Goal: Check status: Check status

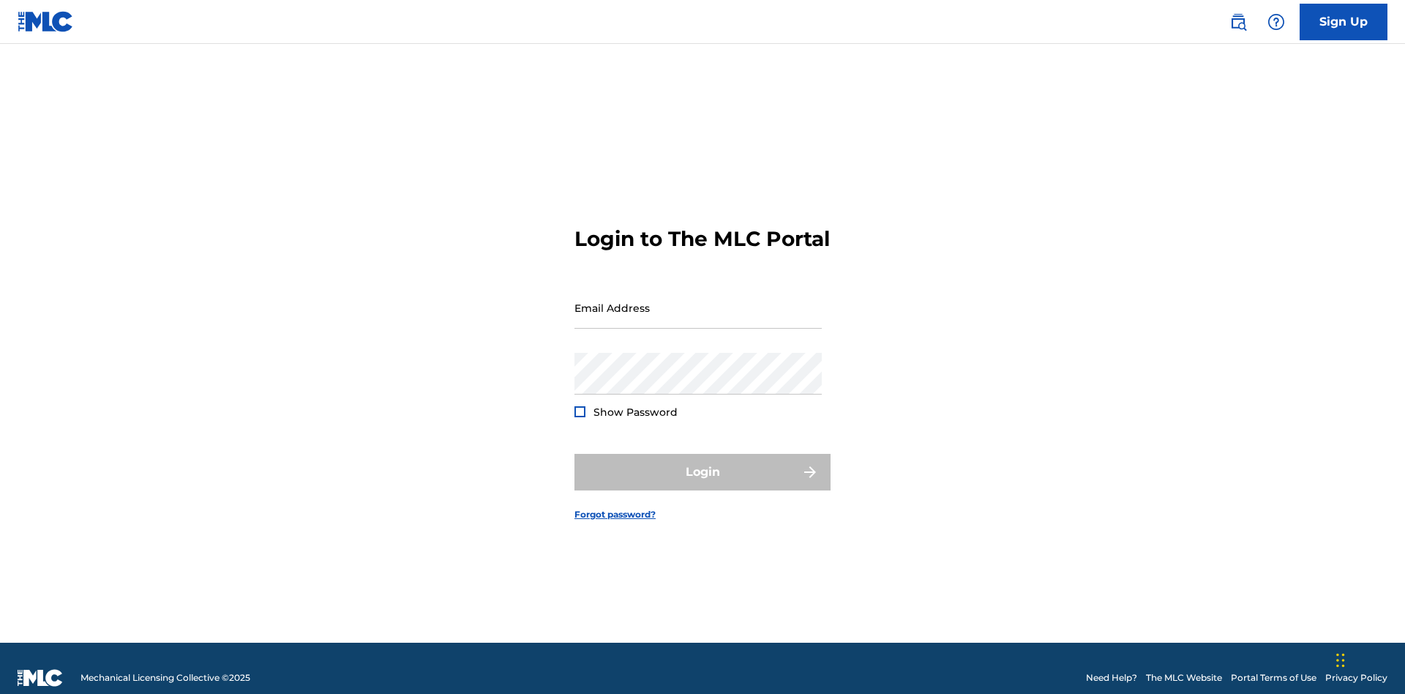
scroll to position [19, 0]
click at [698, 301] on input "Email Address" at bounding box center [697, 308] width 247 height 42
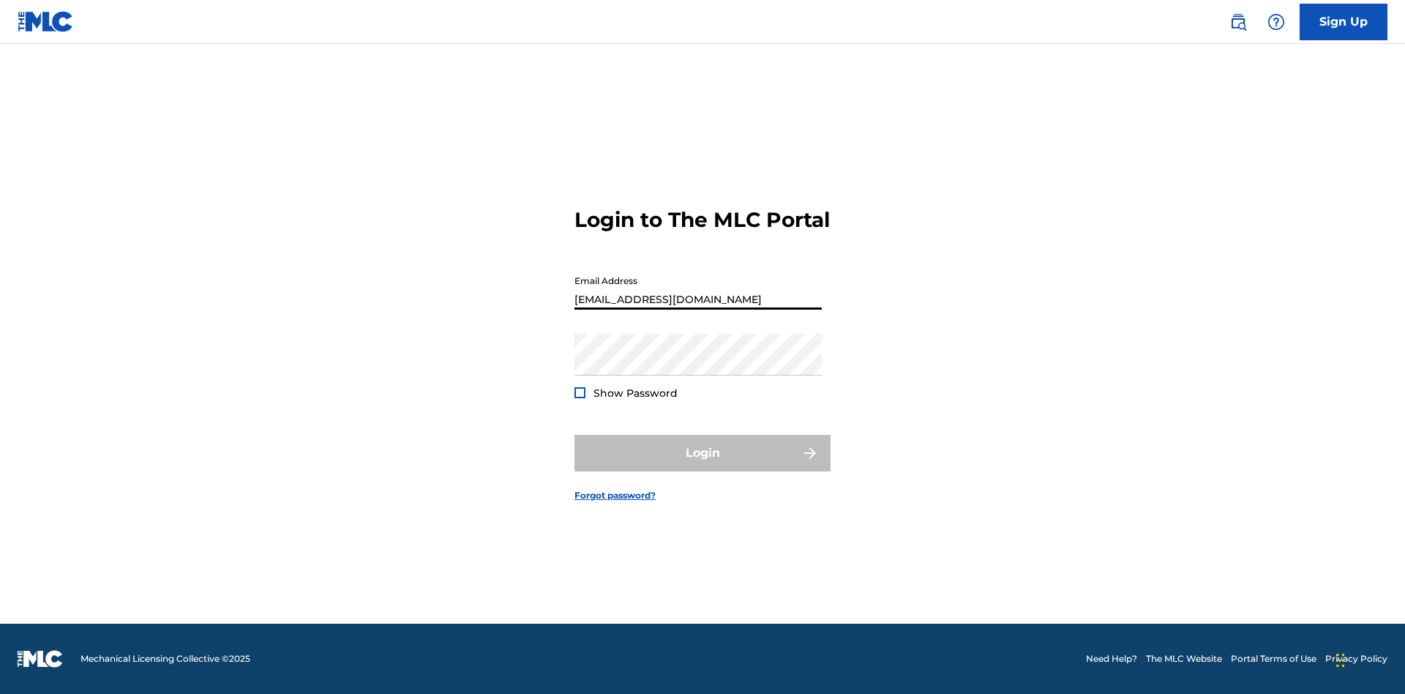
type input "[EMAIL_ADDRESS][DOMAIN_NAME]"
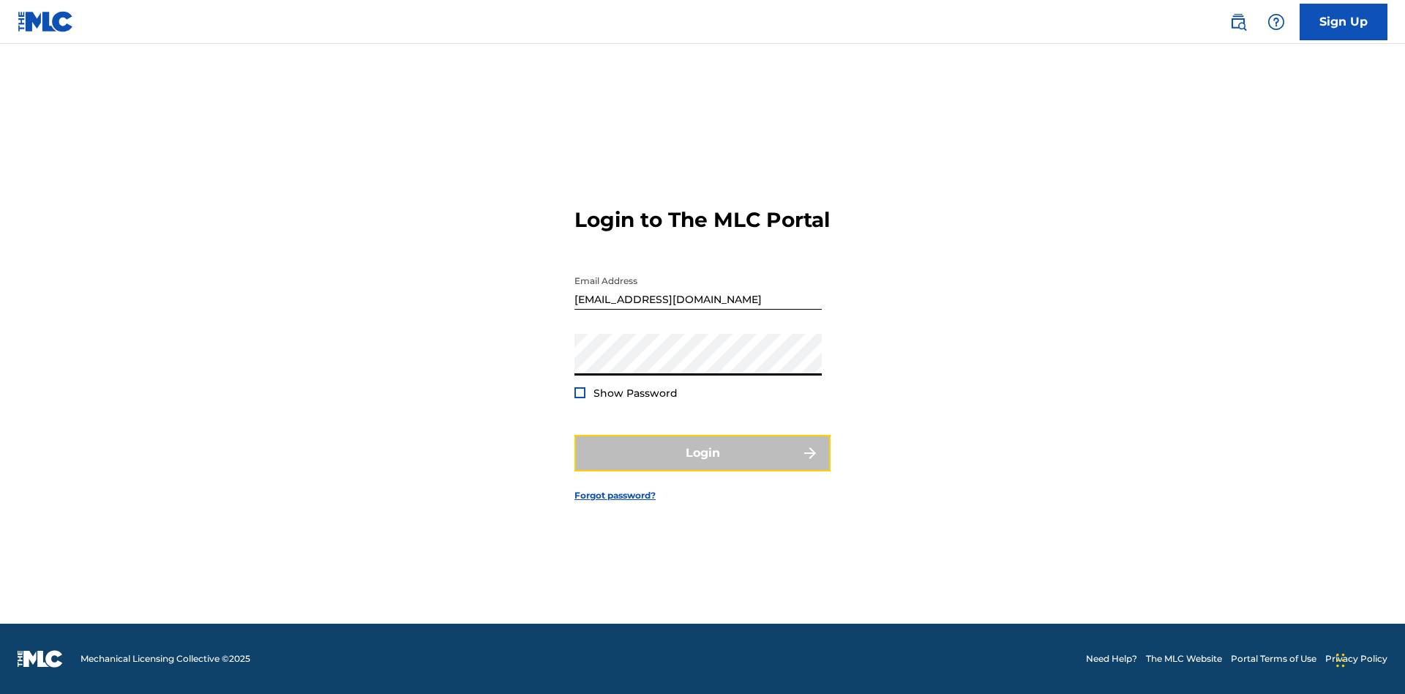
click at [702, 465] on button "Login" at bounding box center [702, 453] width 256 height 37
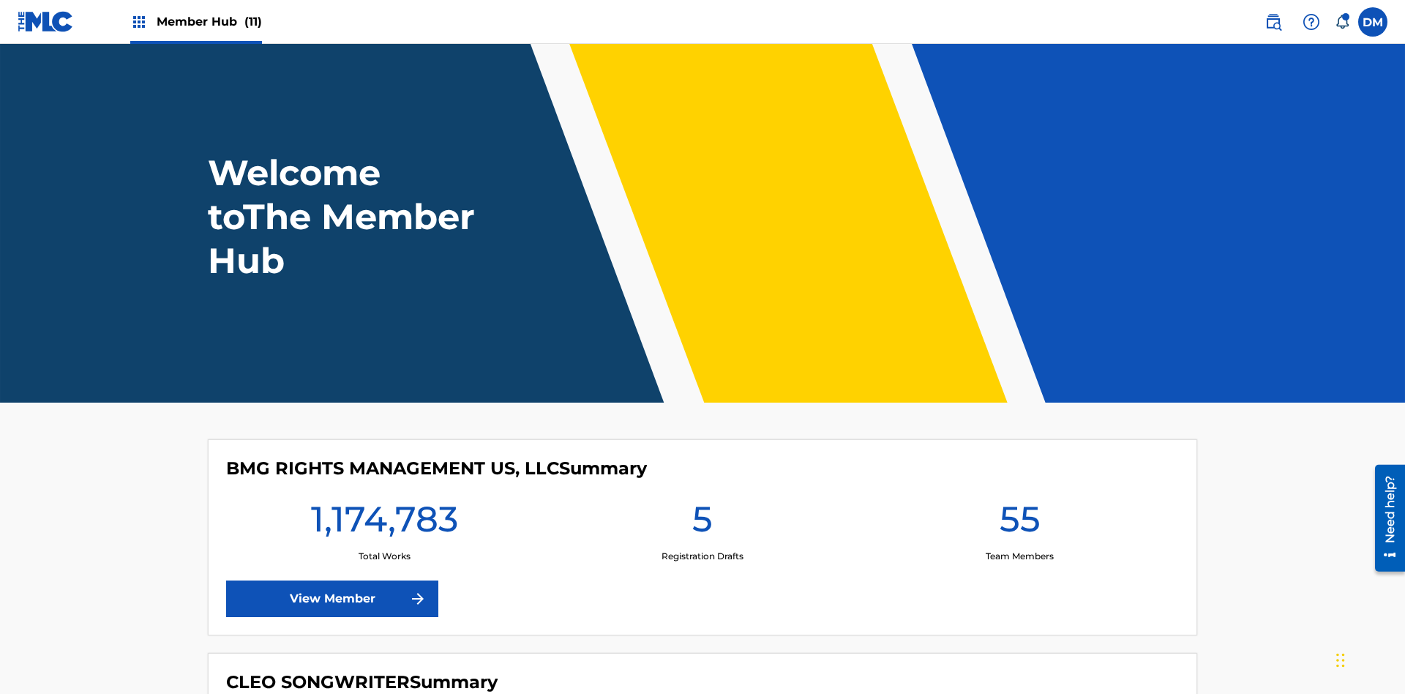
click at [209, 21] on span "Member Hub (11)" at bounding box center [209, 21] width 105 height 17
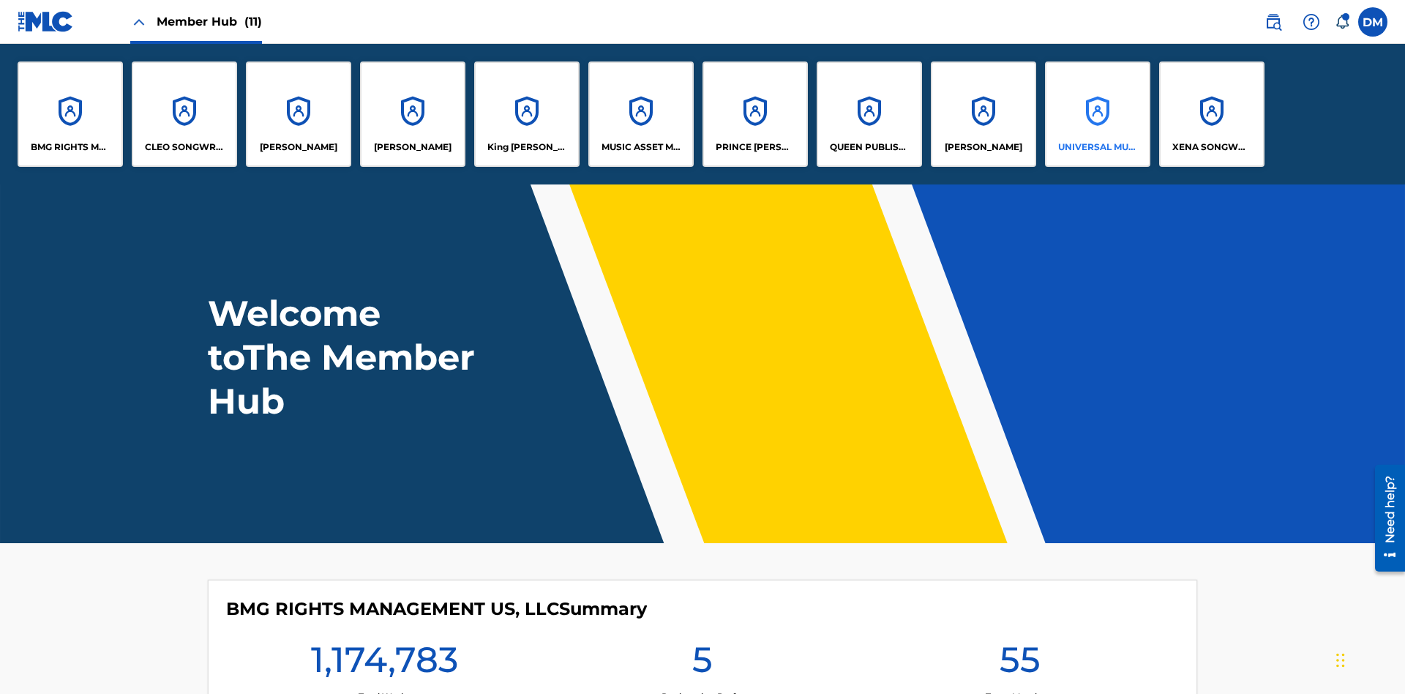
click at [1097, 147] on p "UNIVERSAL MUSIC PUB GROUP" at bounding box center [1098, 146] width 80 height 13
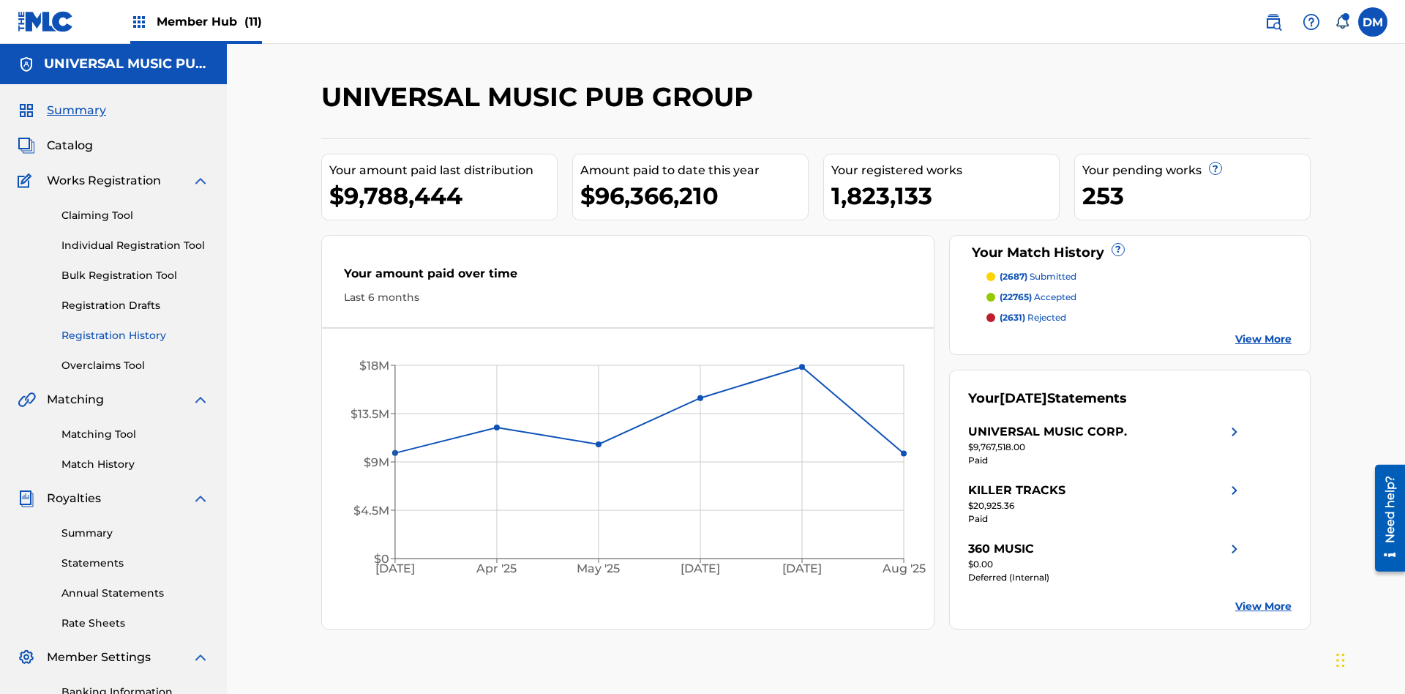
click at [135, 328] on link "Registration History" at bounding box center [135, 335] width 148 height 15
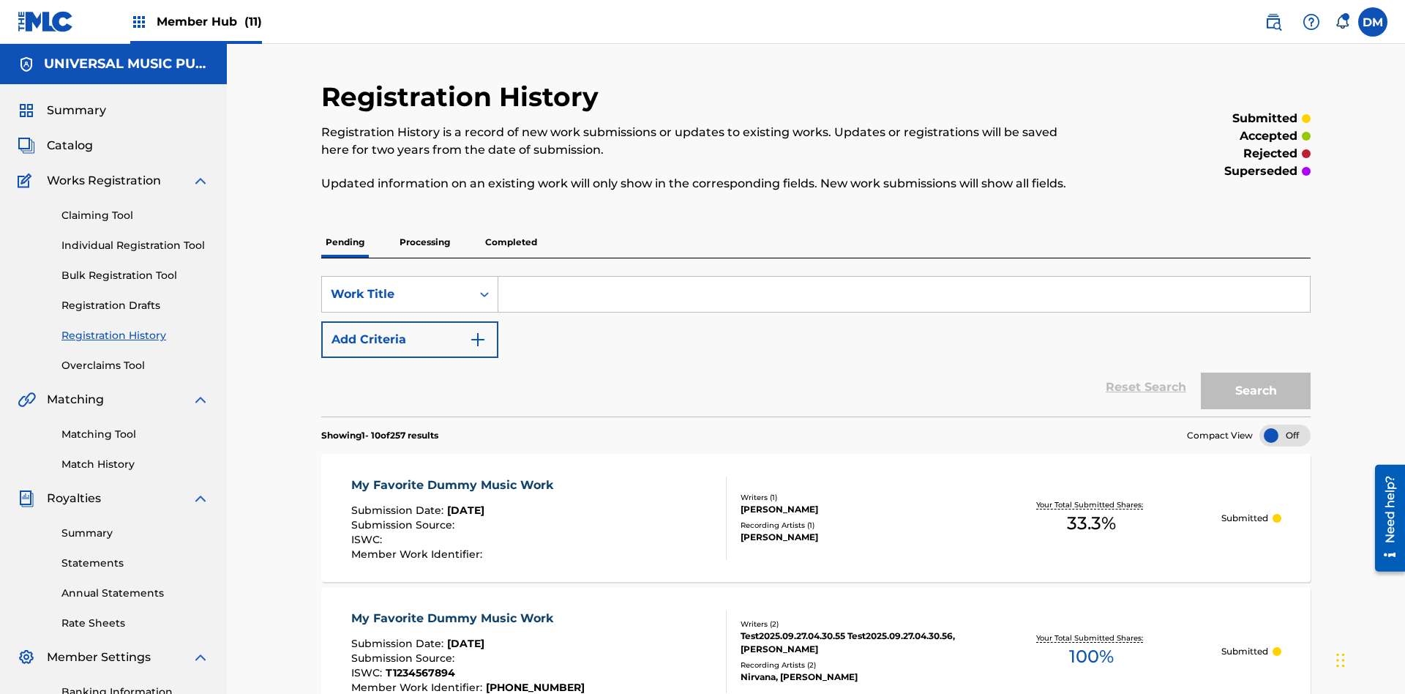
click at [511, 227] on p "Completed" at bounding box center [511, 242] width 61 height 31
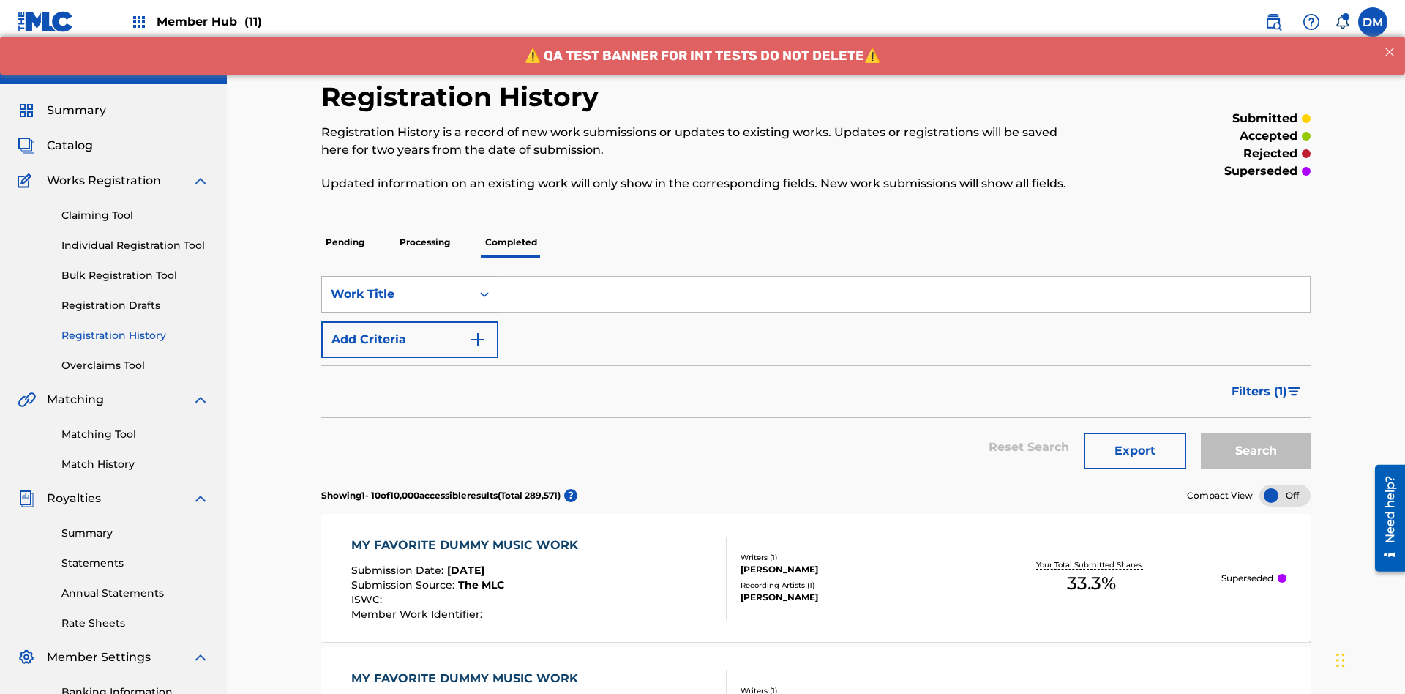
click at [397, 285] on div "Work Title" at bounding box center [397, 294] width 132 height 18
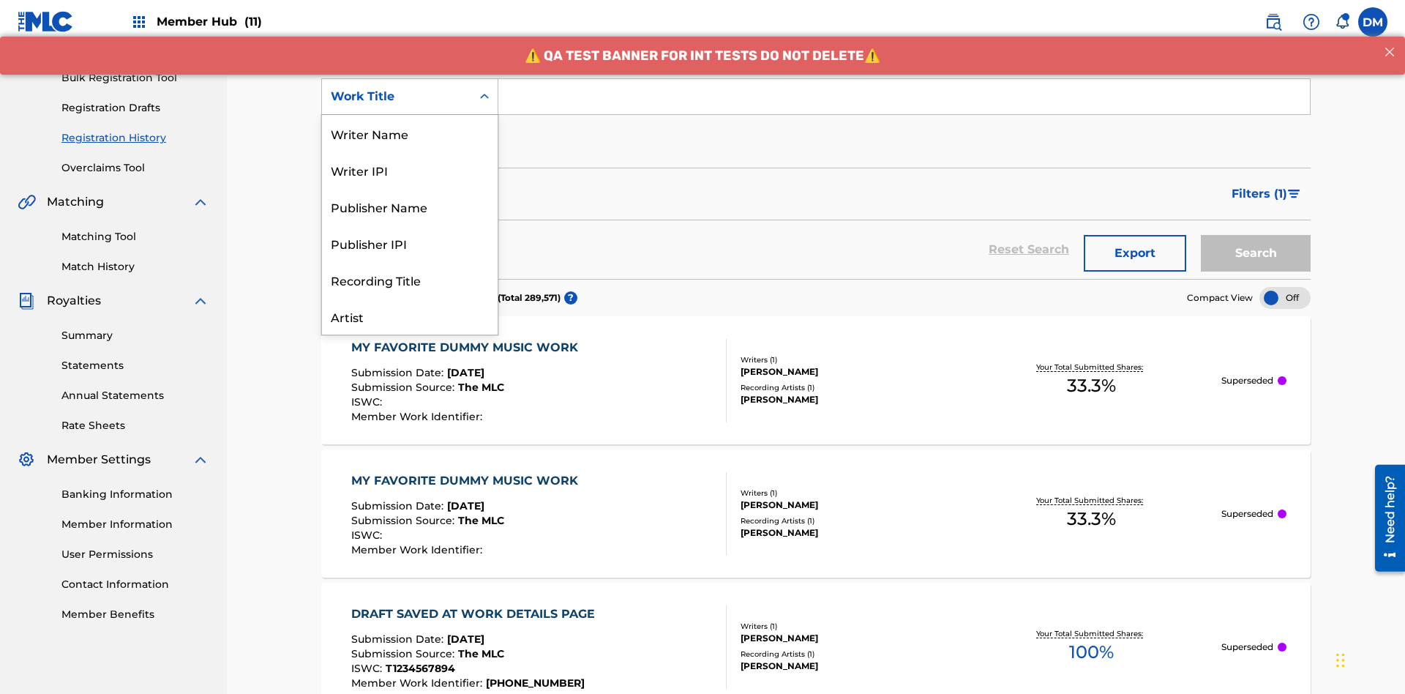
scroll to position [73, 0]
click at [410, 316] on div "Work Title" at bounding box center [410, 316] width 176 height 37
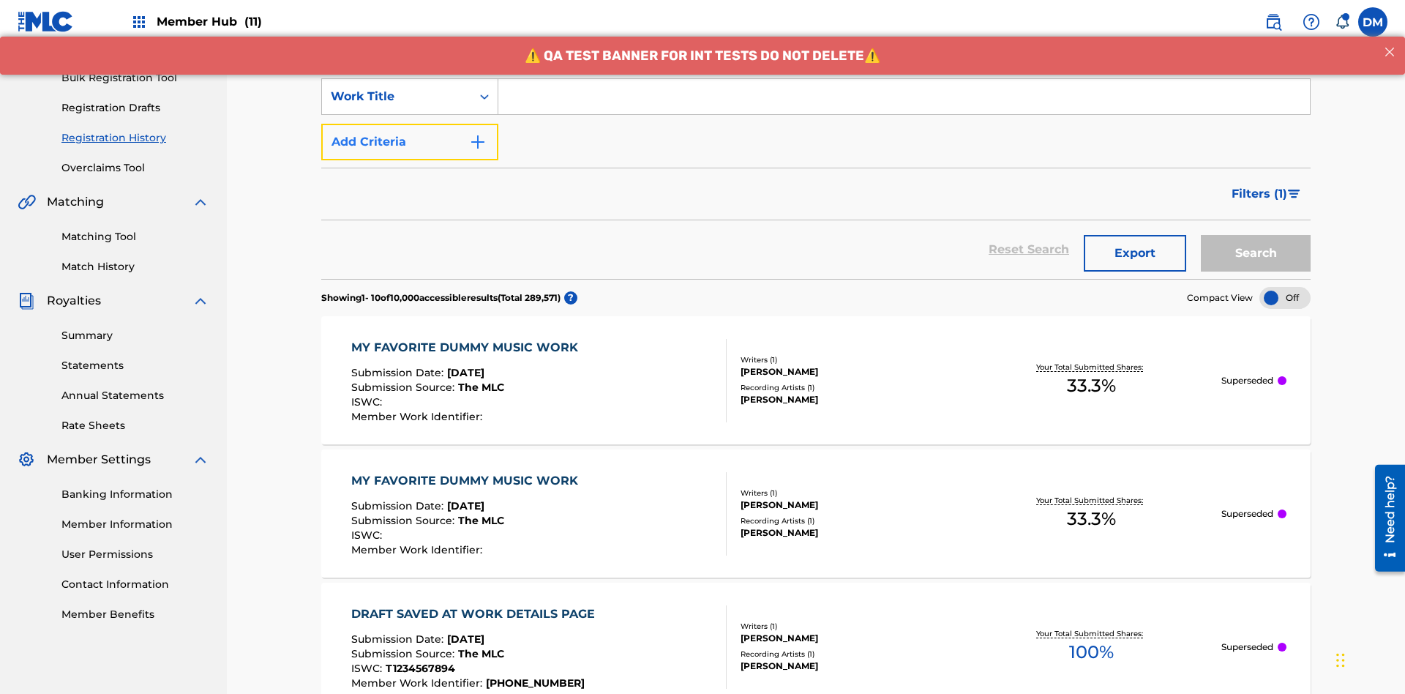
click at [410, 124] on button "Add Criteria" at bounding box center [409, 142] width 177 height 37
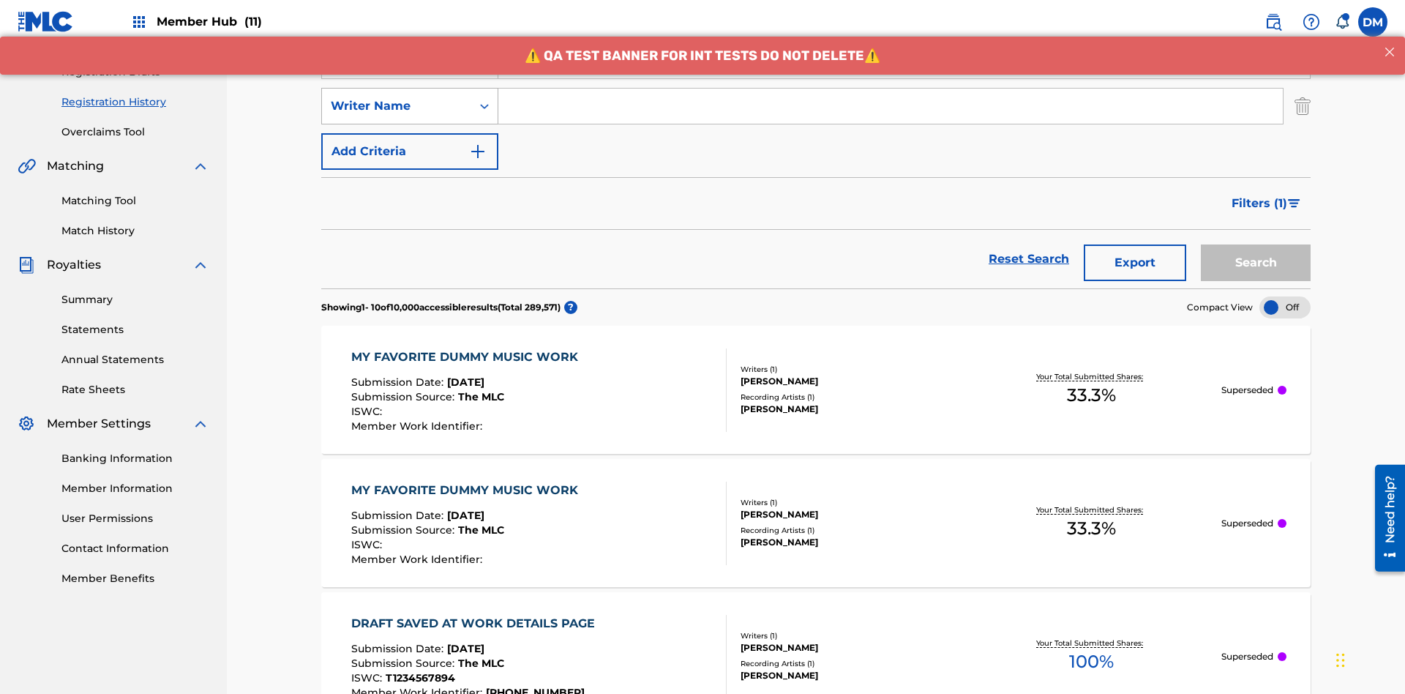
click at [397, 97] on div "Writer Name" at bounding box center [397, 106] width 132 height 18
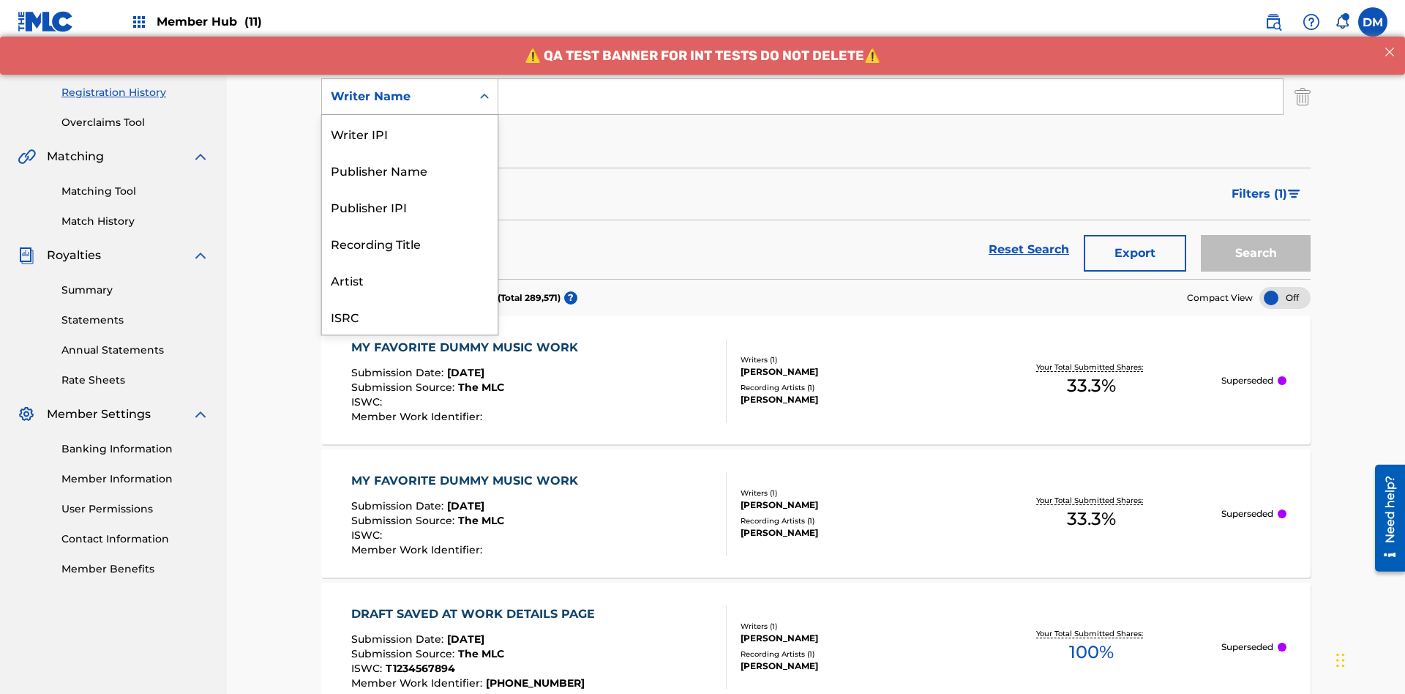
scroll to position [37, 0]
click at [410, 206] on div "Recording Title" at bounding box center [410, 206] width 176 height 37
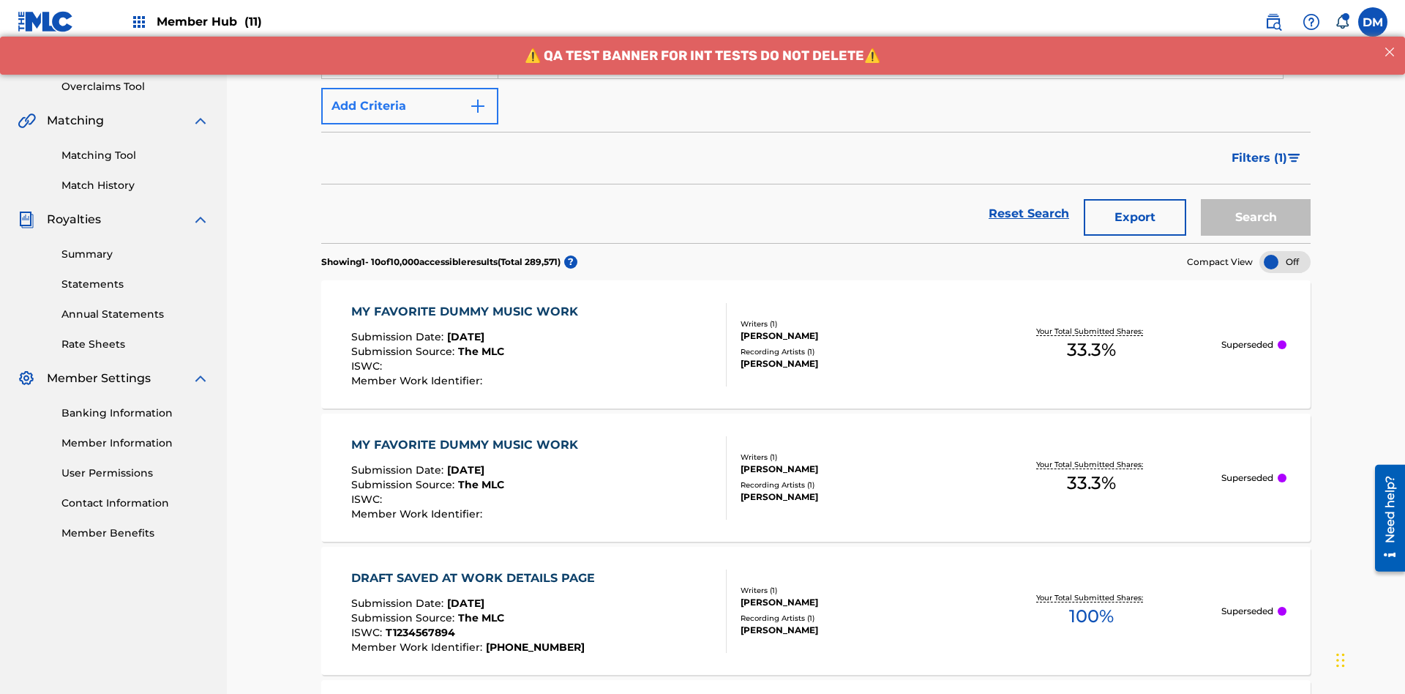
click at [410, 106] on button "Add Criteria" at bounding box center [409, 106] width 177 height 37
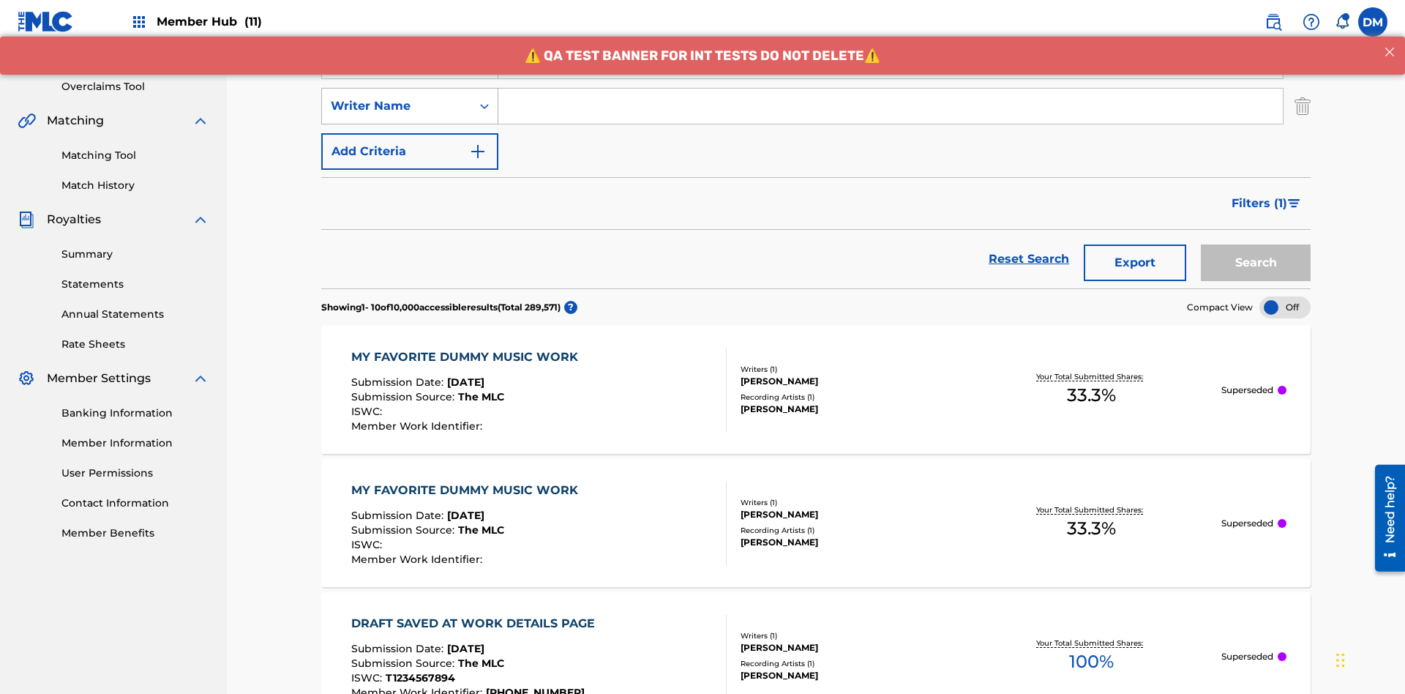
click at [397, 97] on div "Writer Name" at bounding box center [397, 106] width 132 height 18
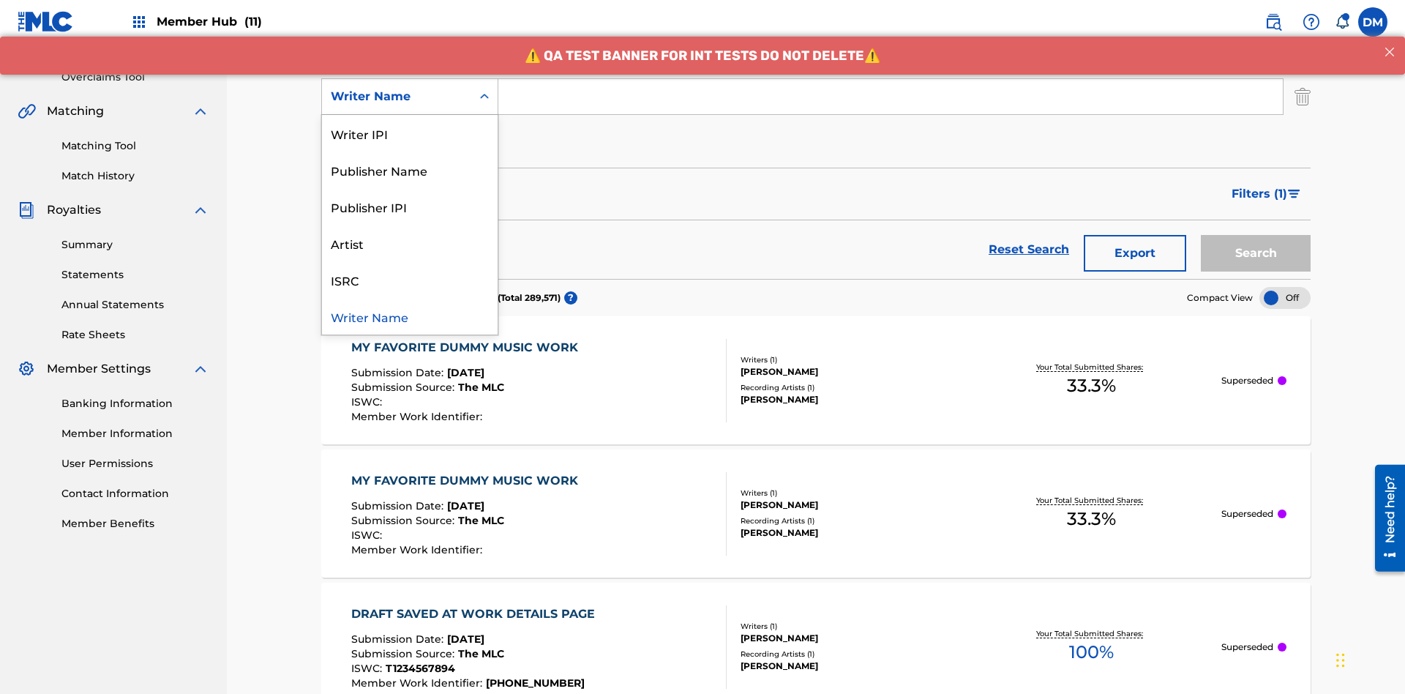
click at [410, 280] on div "ISRC" at bounding box center [410, 279] width 176 height 37
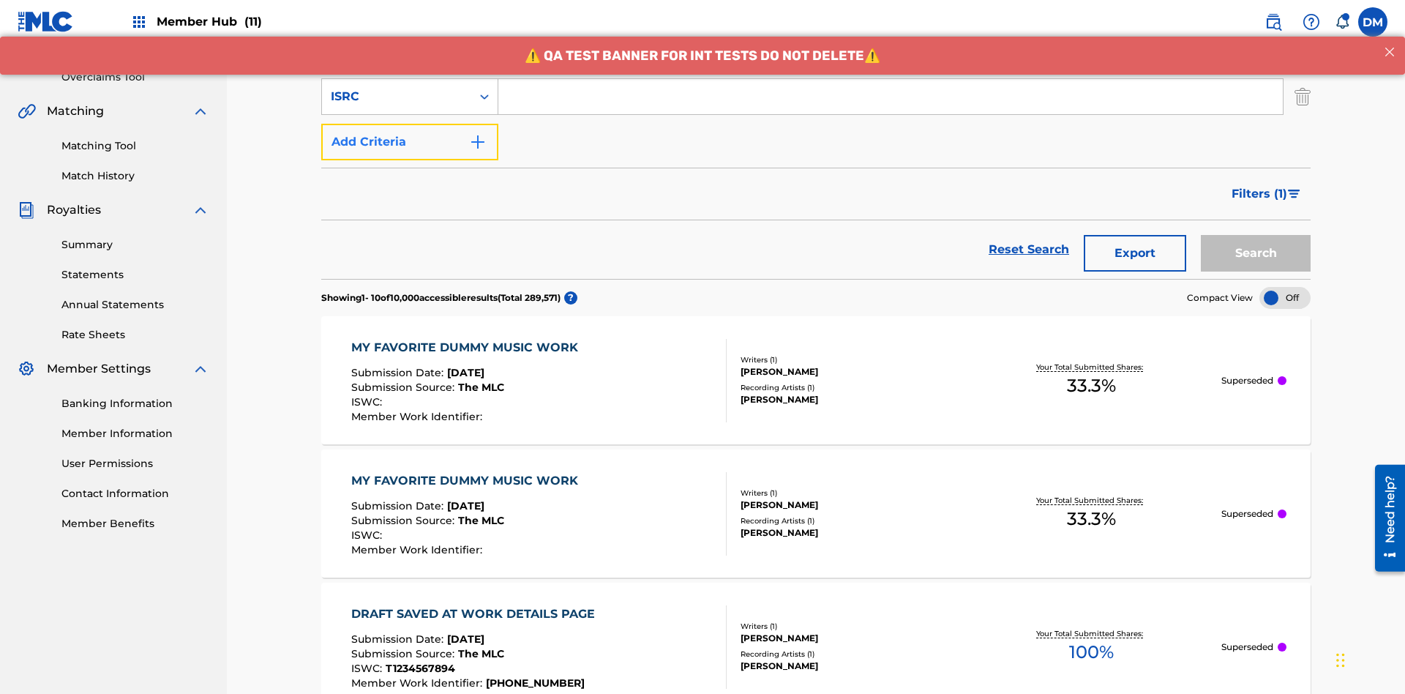
click at [410, 124] on button "Add Criteria" at bounding box center [409, 142] width 177 height 37
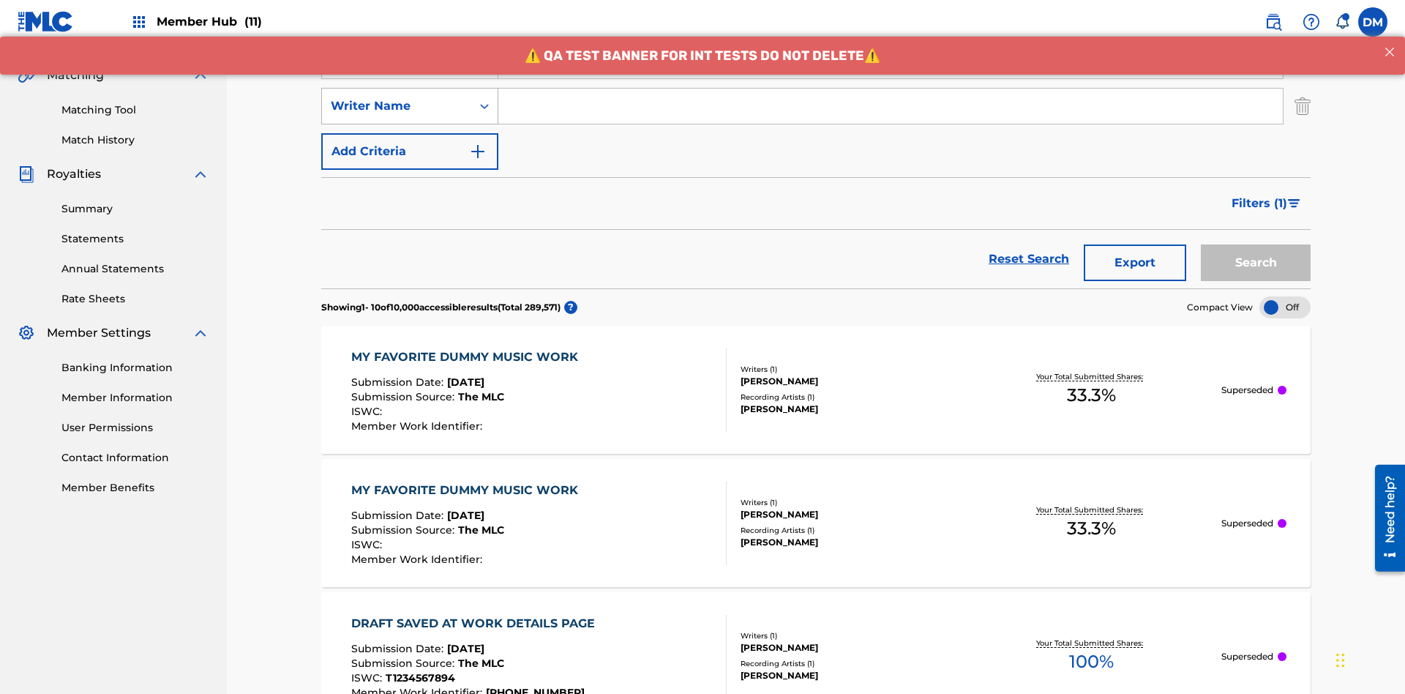
click at [397, 97] on div "Writer Name" at bounding box center [397, 106] width 132 height 18
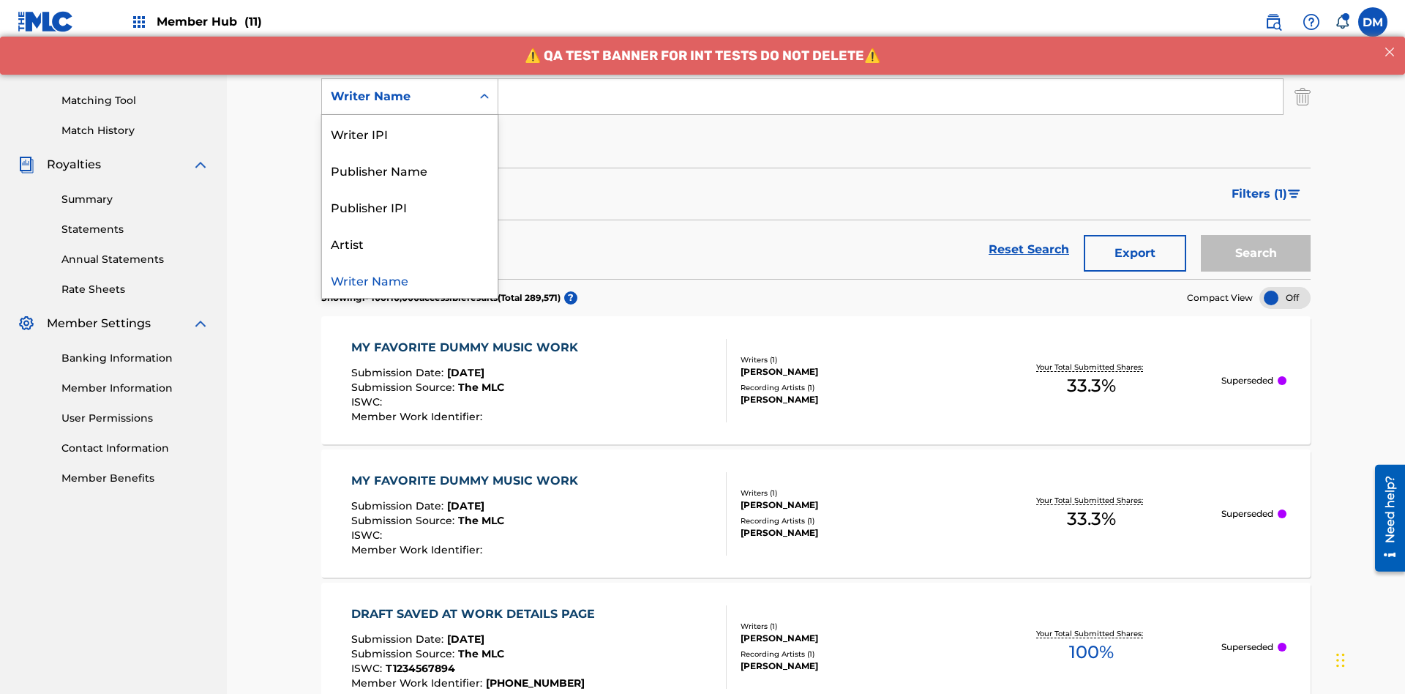
click at [410, 206] on div "Publisher IPI" at bounding box center [410, 206] width 176 height 37
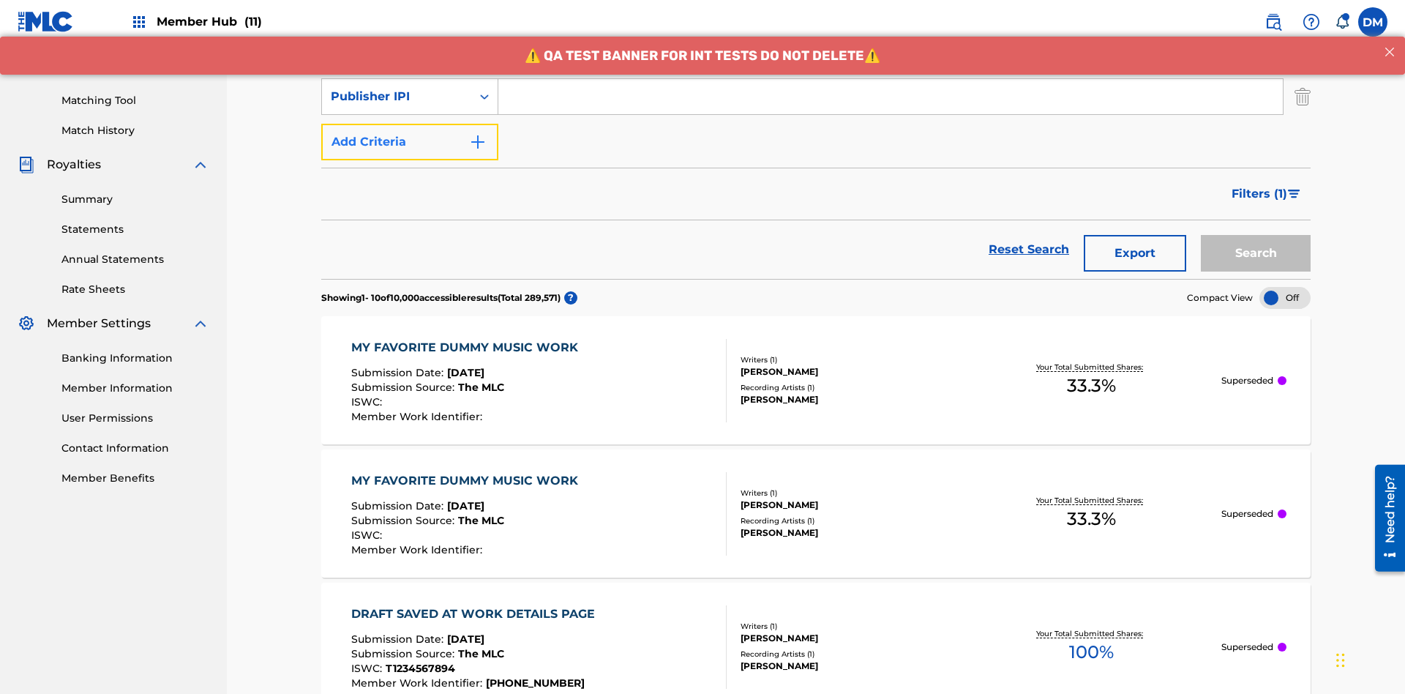
click at [410, 124] on button "Add Criteria" at bounding box center [409, 142] width 177 height 37
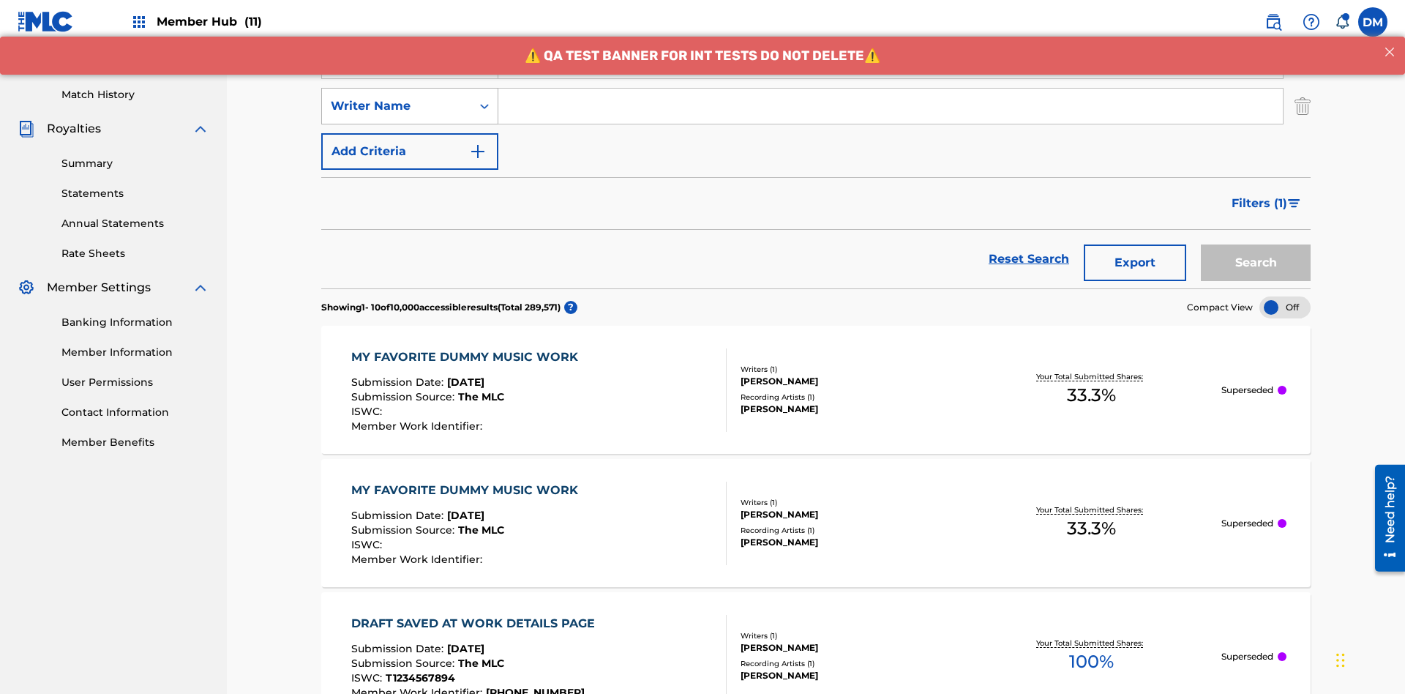
click at [397, 97] on div "Writer Name" at bounding box center [397, 106] width 132 height 18
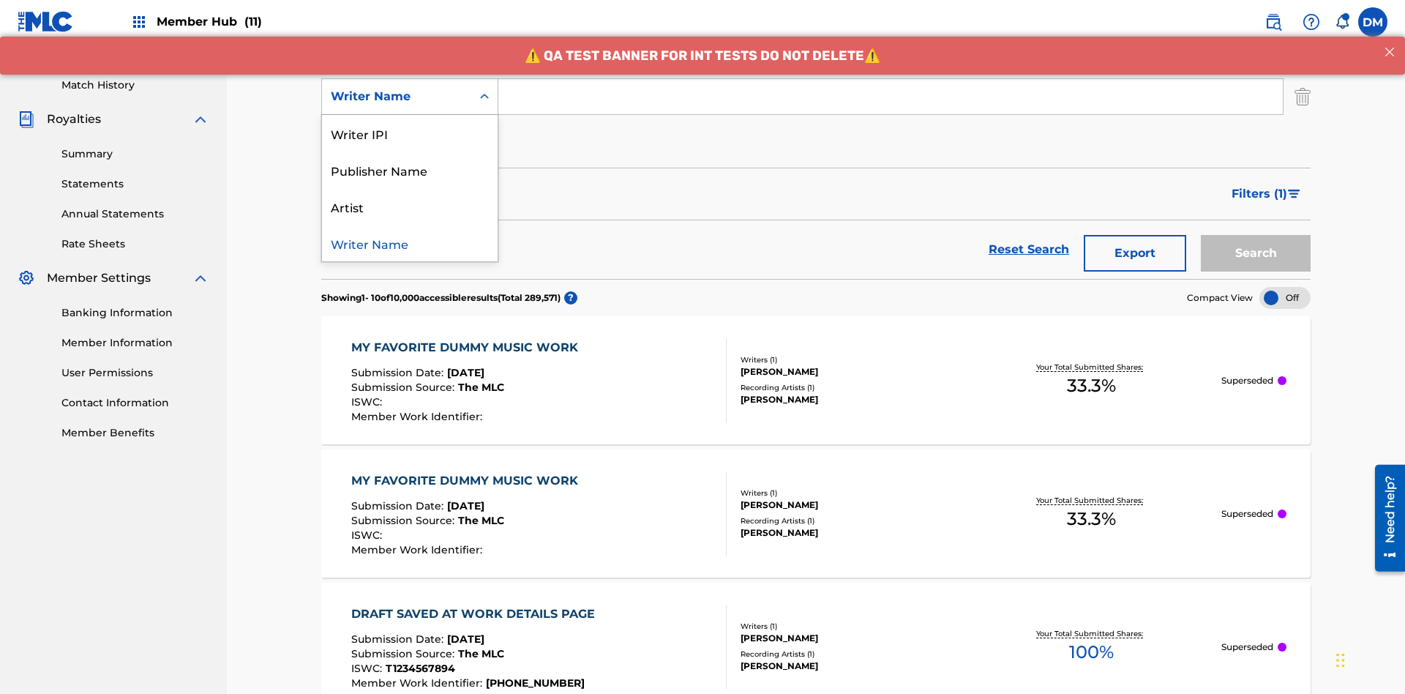
click at [410, 206] on div "Artist" at bounding box center [410, 206] width 176 height 37
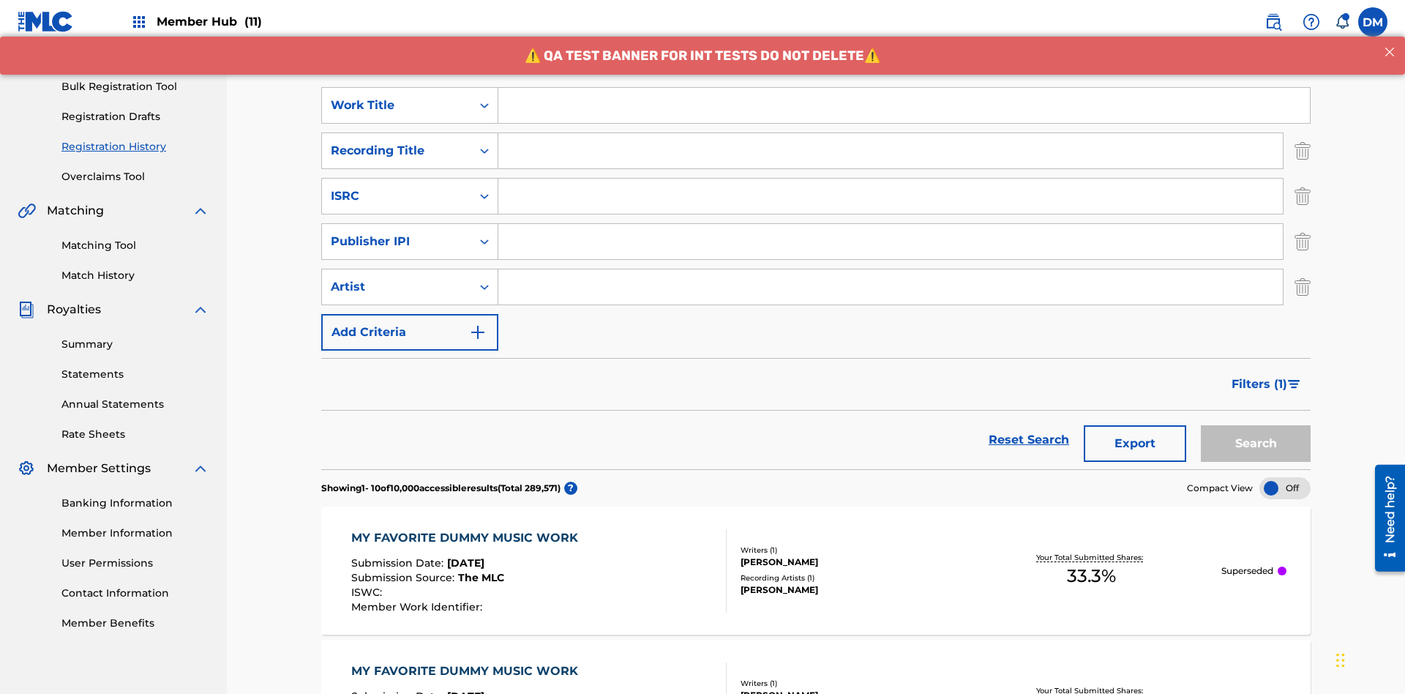
click at [904, 105] on input "Search Form" at bounding box center [903, 105] width 811 height 35
type input "Work to find in Pending Registration History"
click at [890, 133] on input "Search Form" at bounding box center [890, 150] width 784 height 35
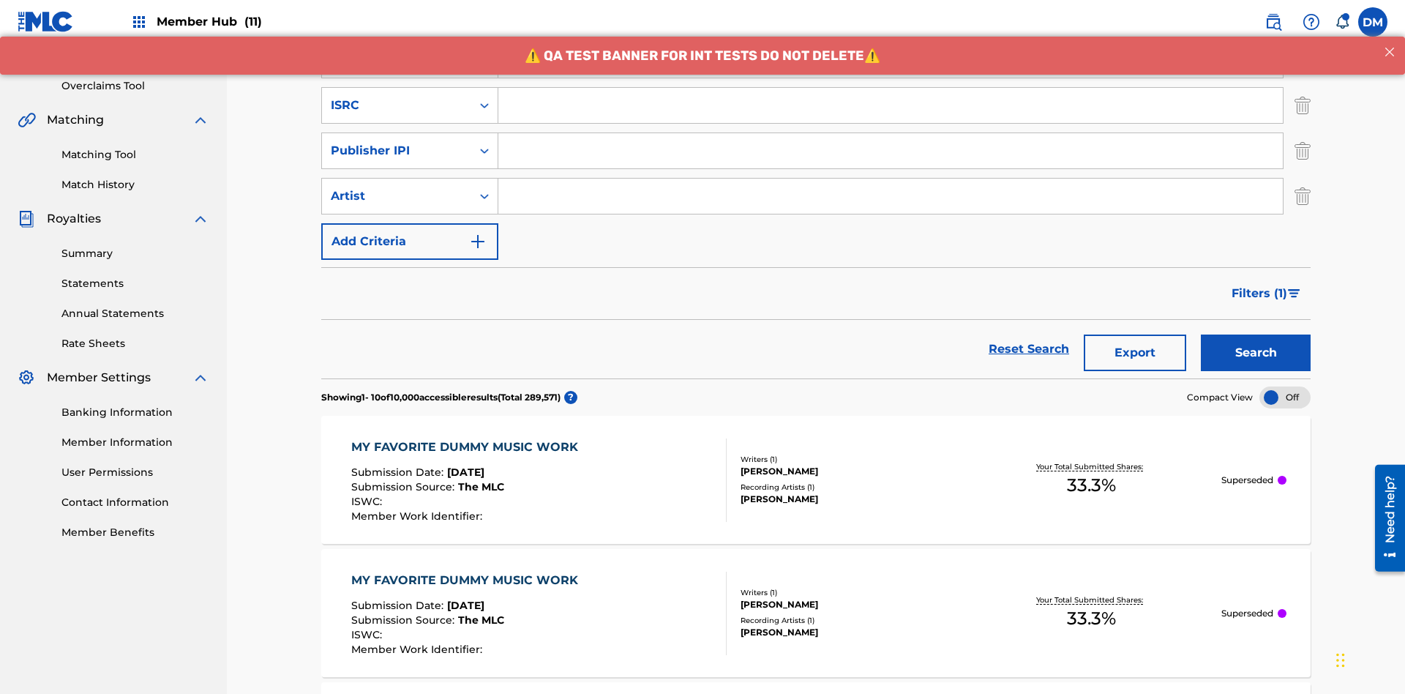
type input "Best Song Ever"
click at [890, 105] on input "Search Form" at bounding box center [890, 105] width 784 height 35
type input "AA3123123123"
click at [890, 133] on input "Search Form" at bounding box center [890, 150] width 784 height 35
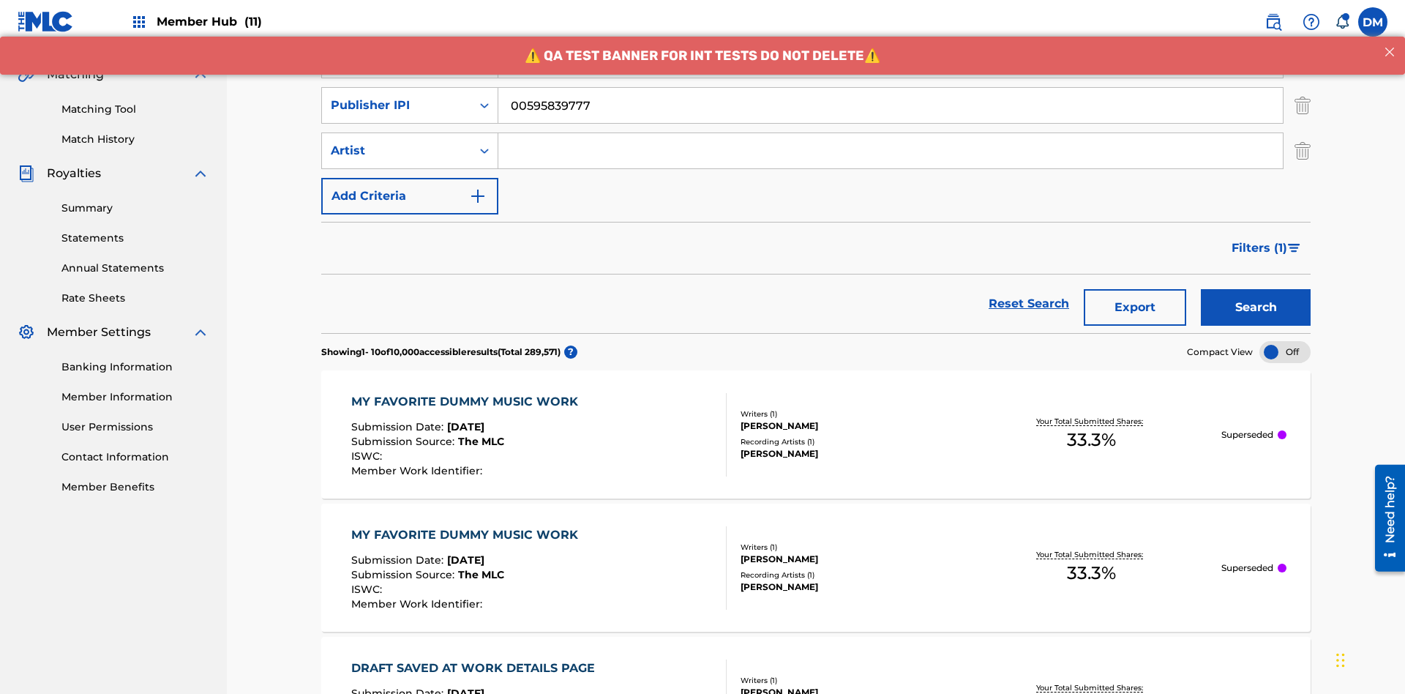
type input "00595839777"
click at [890, 133] on input "Search Form" at bounding box center [890, 150] width 784 height 35
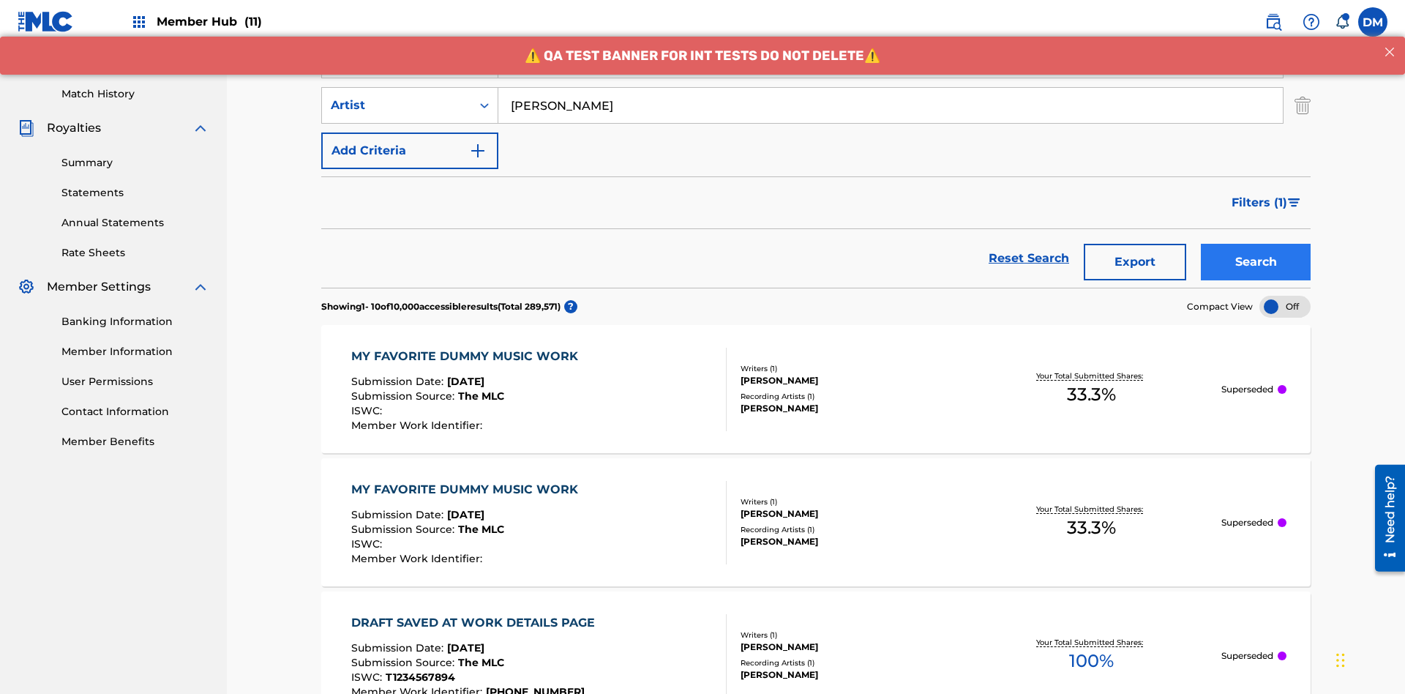
type input "[PERSON_NAME]"
click at [1256, 244] on button "Search" at bounding box center [1256, 262] width 110 height 37
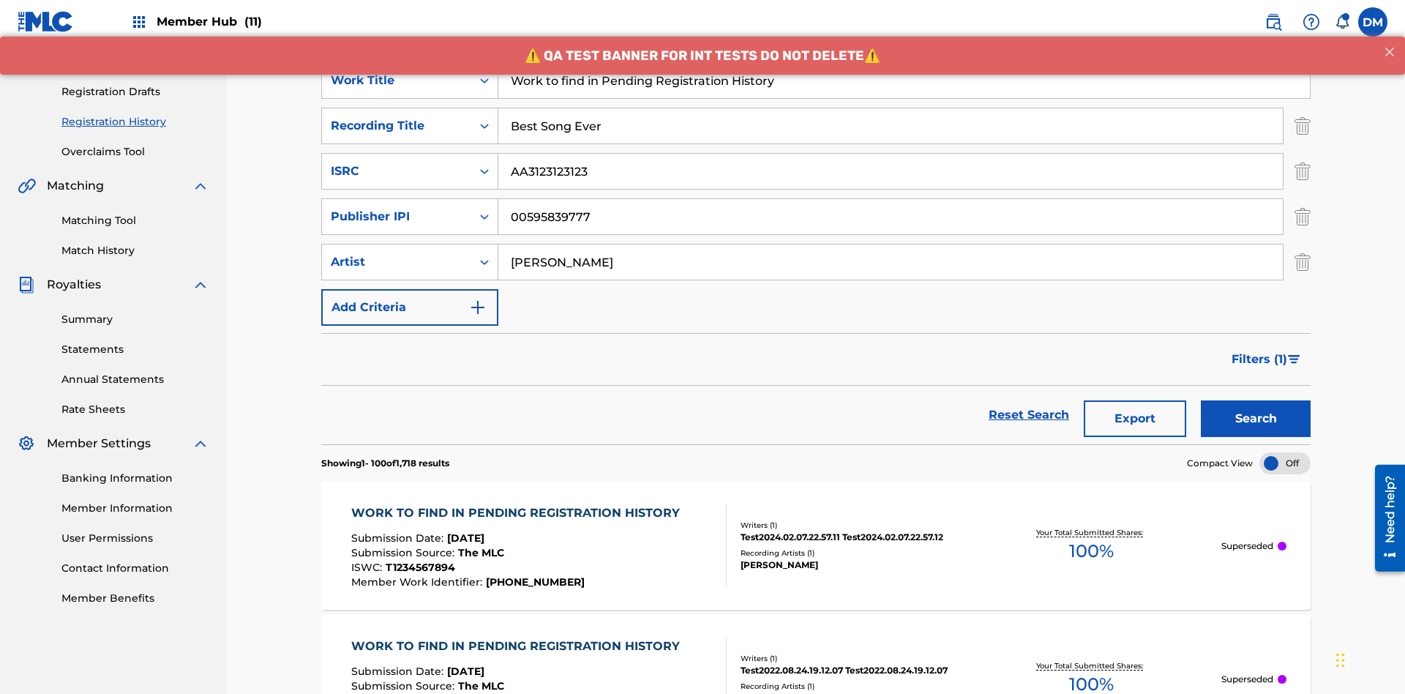
scroll to position [578, 0]
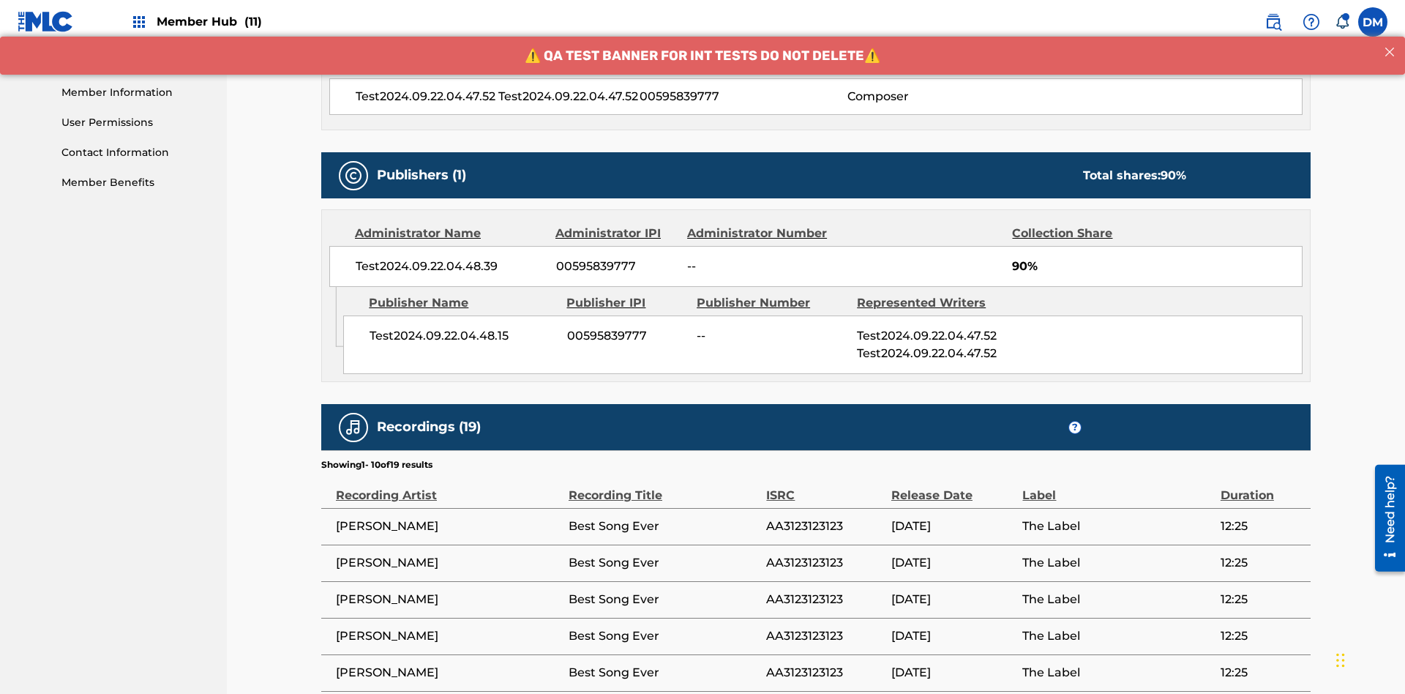
scroll to position [869, 0]
